Goal: Information Seeking & Learning: Learn about a topic

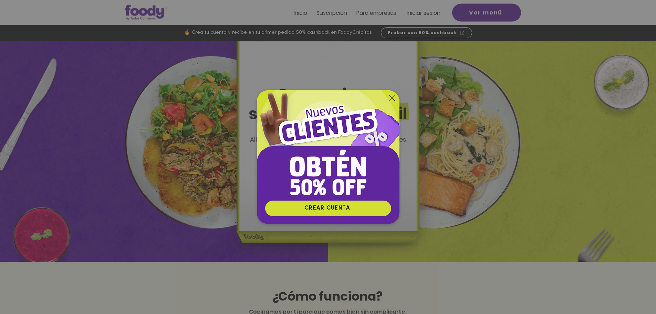
click at [390, 96] on icon "Volver al sitio" at bounding box center [392, 98] width 6 height 6
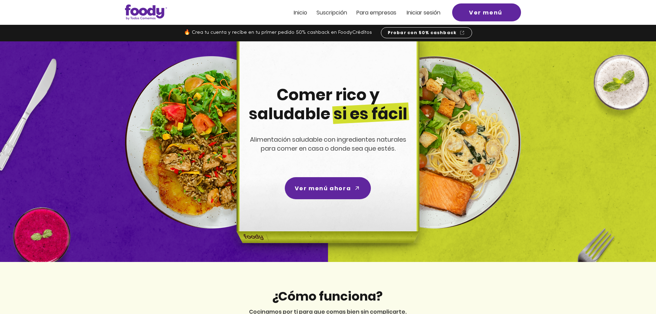
click at [447, 169] on img at bounding box center [435, 142] width 172 height 172
click at [300, 16] on span "Inicio" at bounding box center [300, 13] width 13 height 8
click at [307, 6] on div at bounding box center [328, 12] width 656 height 25
click at [303, 13] on span "Inicio" at bounding box center [300, 13] width 13 height 8
click at [303, 14] on span "Inicio" at bounding box center [300, 13] width 13 height 8
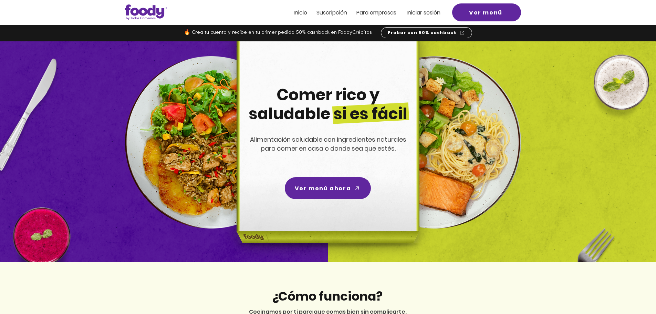
click at [394, 15] on span "ra empresas" at bounding box center [379, 13] width 33 height 8
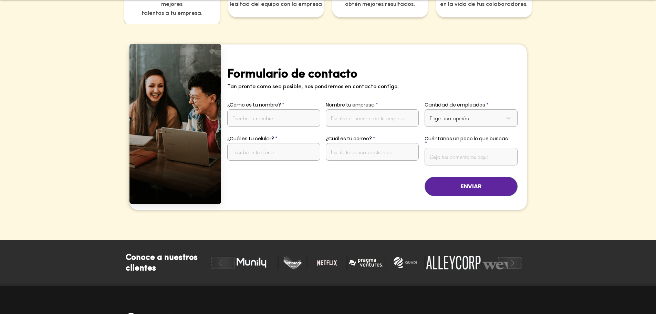
scroll to position [1438, 0]
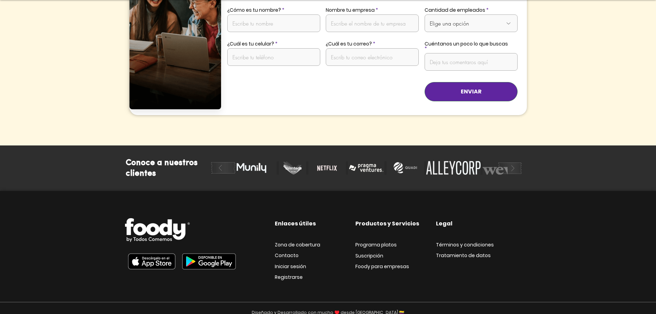
click at [370, 263] on span "Foody para empresas" at bounding box center [382, 266] width 54 height 7
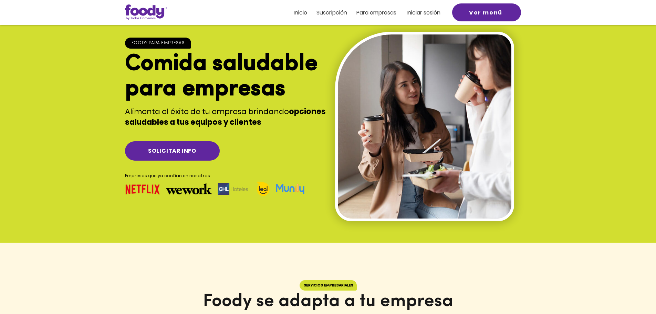
scroll to position [0, 0]
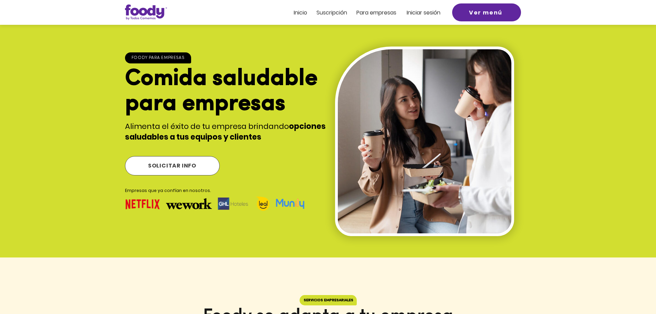
click at [166, 164] on span "SOLICITAR INFO" at bounding box center [172, 165] width 48 height 9
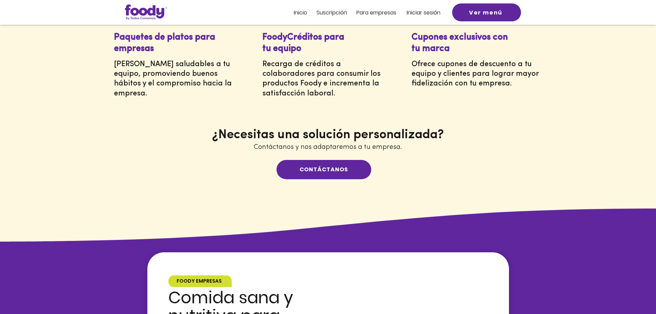
scroll to position [255, 0]
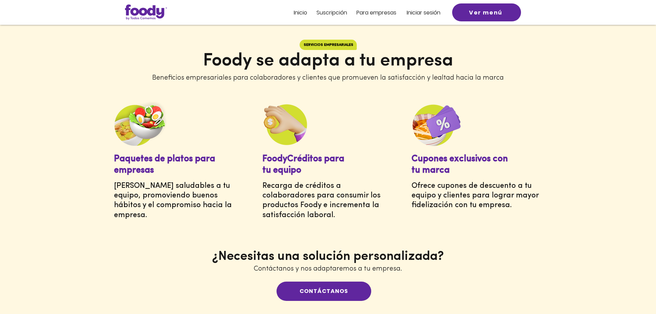
click at [298, 16] on span "Inicio" at bounding box center [300, 13] width 13 height 8
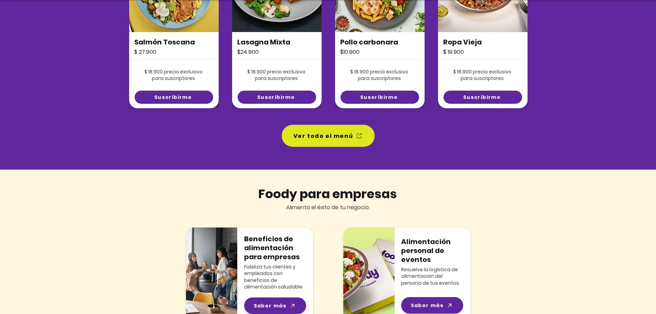
scroll to position [620, 0]
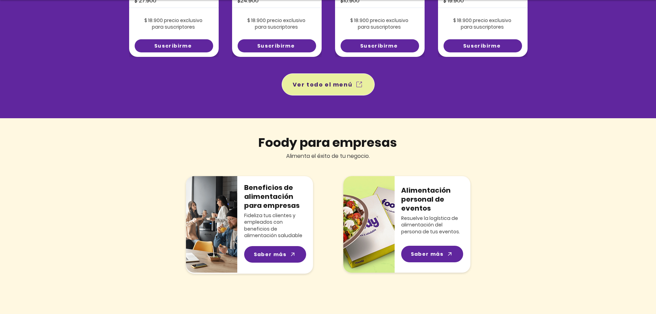
click at [336, 87] on span "Ver todo el menú" at bounding box center [323, 84] width 60 height 9
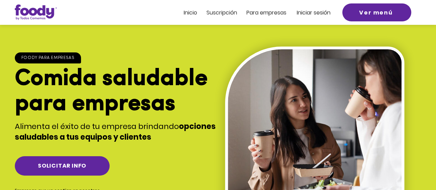
scroll to position [255, 0]
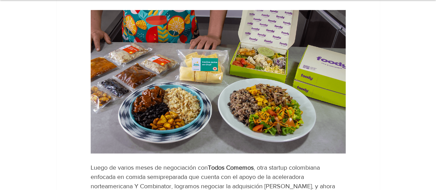
scroll to position [69, 0]
